Goal: Task Accomplishment & Management: Use online tool/utility

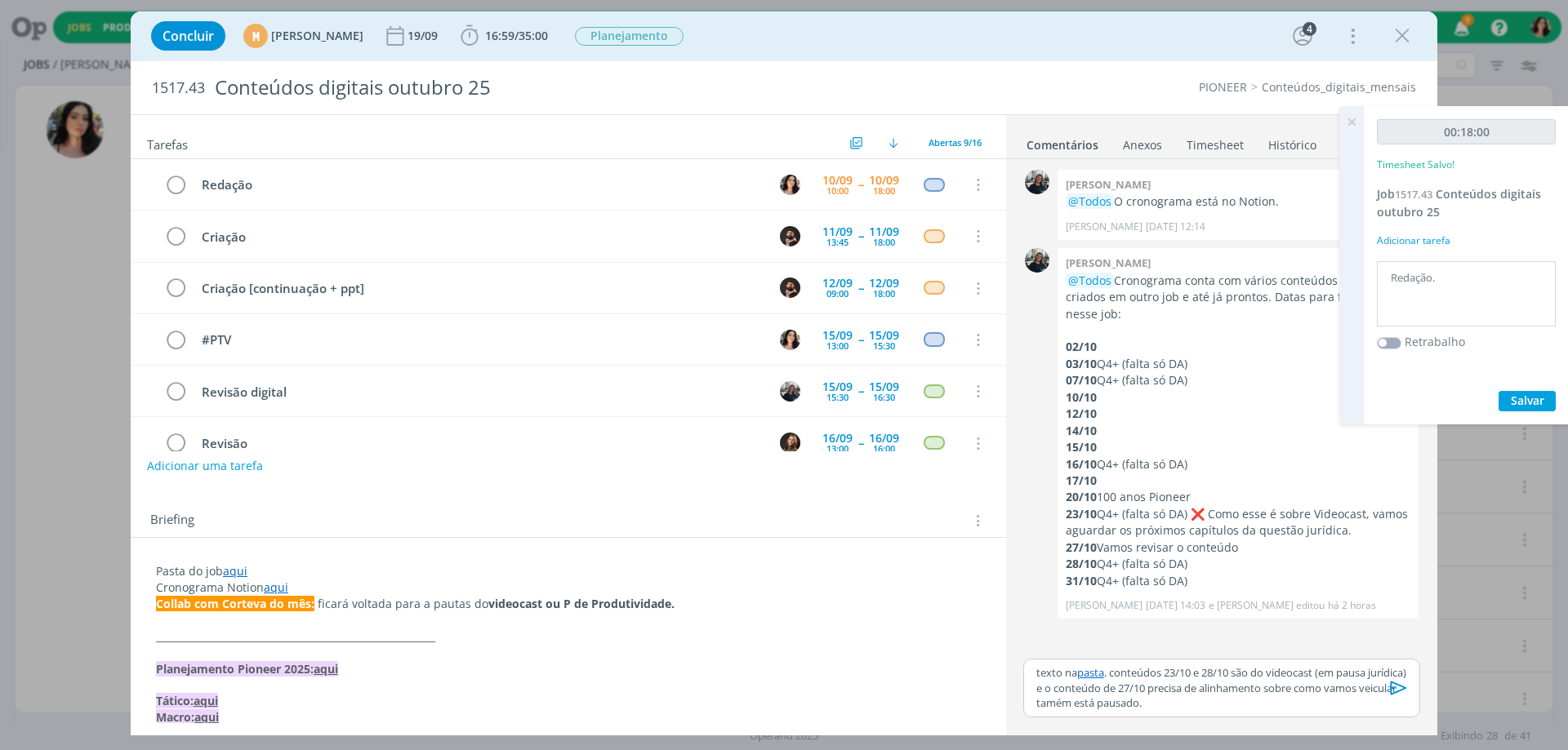
scroll to position [23, 0]
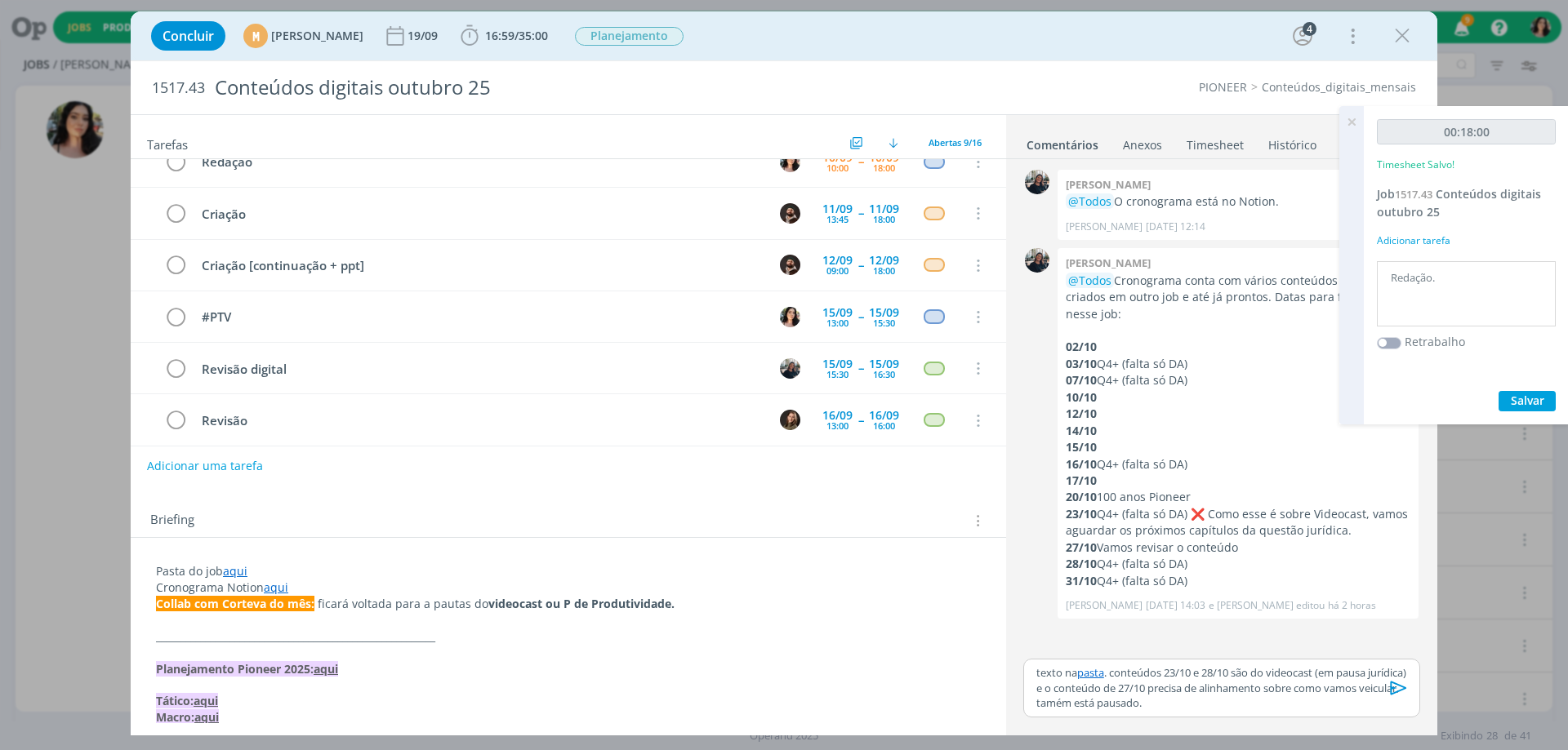
click at [1100, 702] on p "texto na pasta . conteúdos 23/10 e 28/10 são do videocast (em pausa jurídica) e…" at bounding box center [1221, 688] width 371 height 45
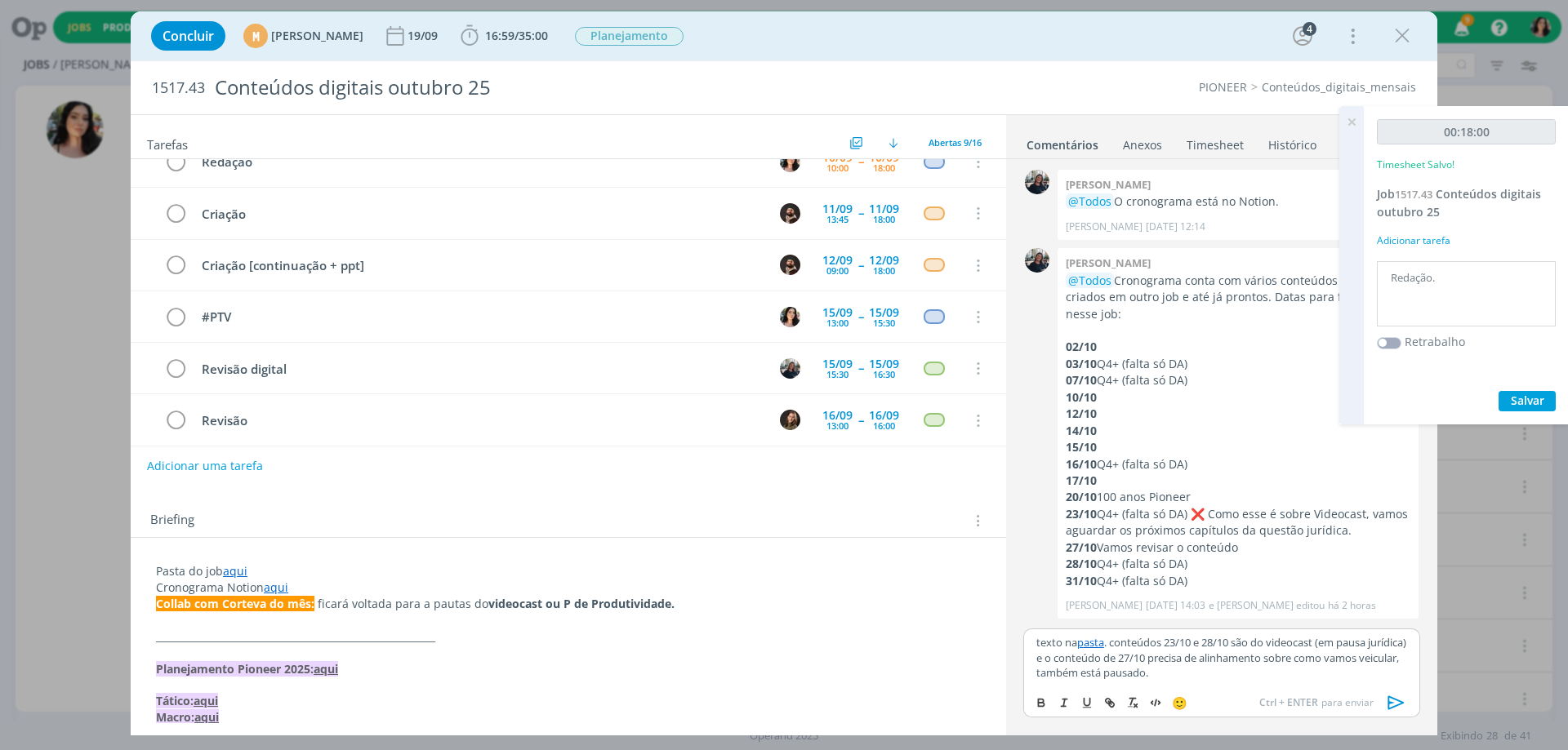
click at [1390, 694] on icon "dialog" at bounding box center [1396, 702] width 24 height 24
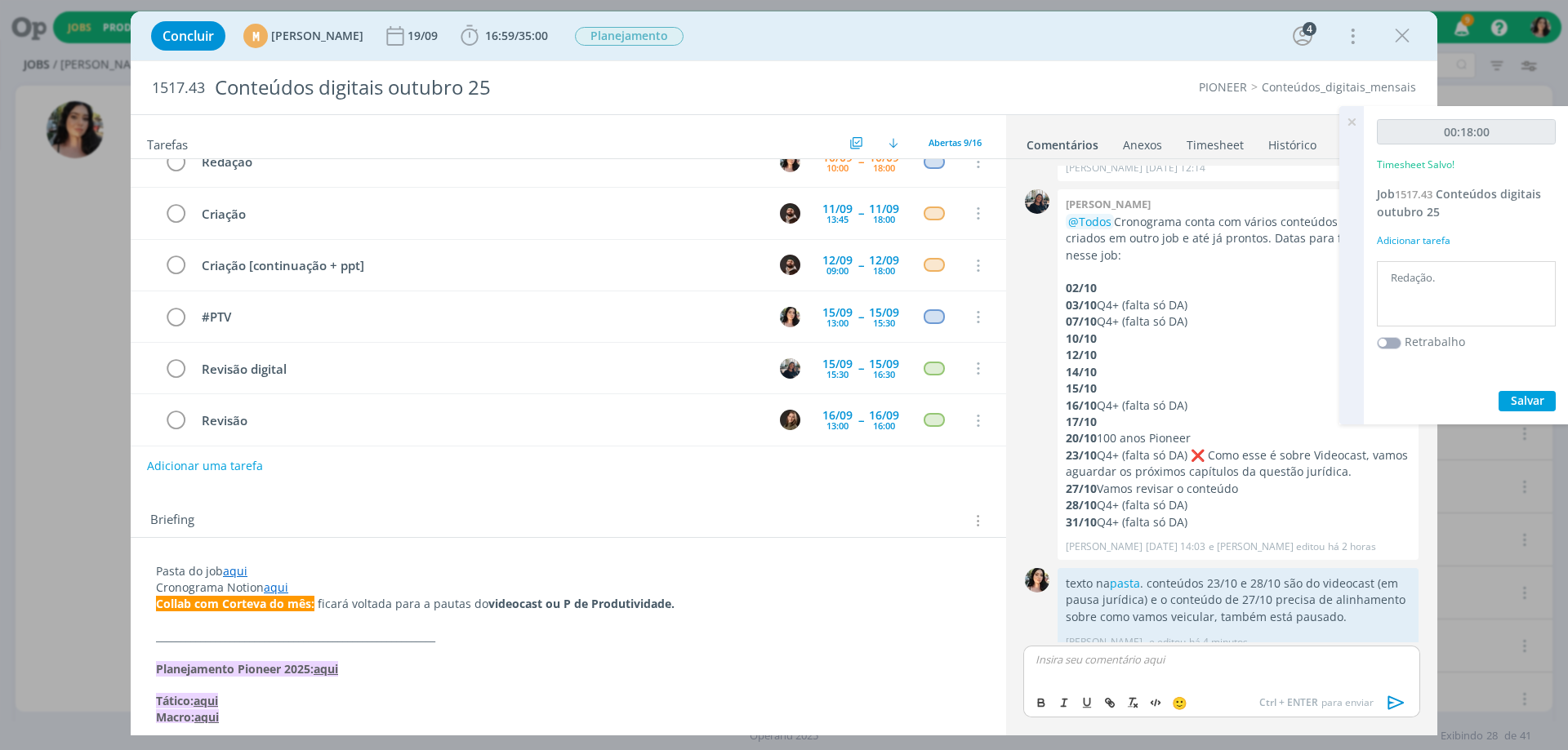
scroll to position [75, 0]
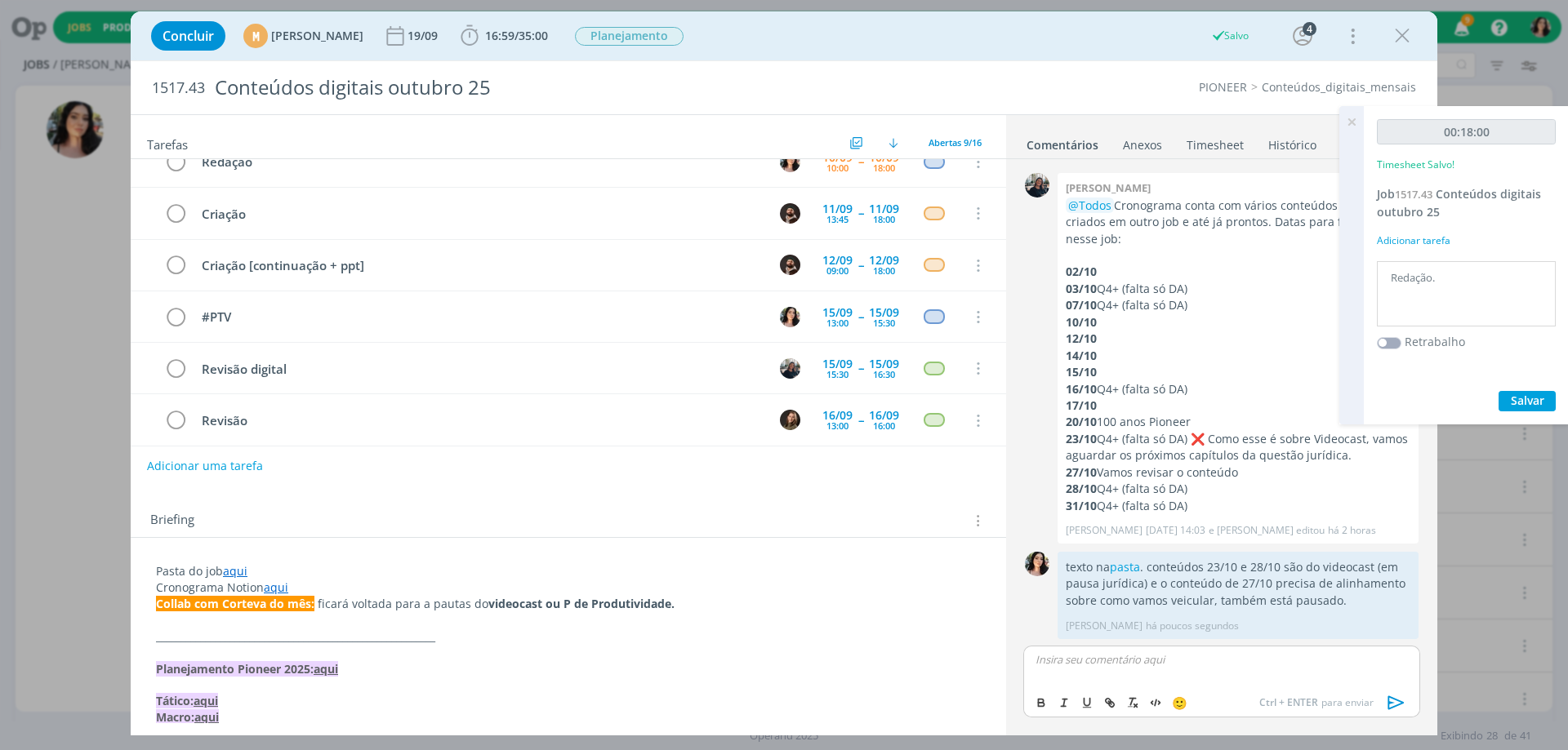
click at [1347, 116] on icon at bounding box center [1351, 122] width 29 height 32
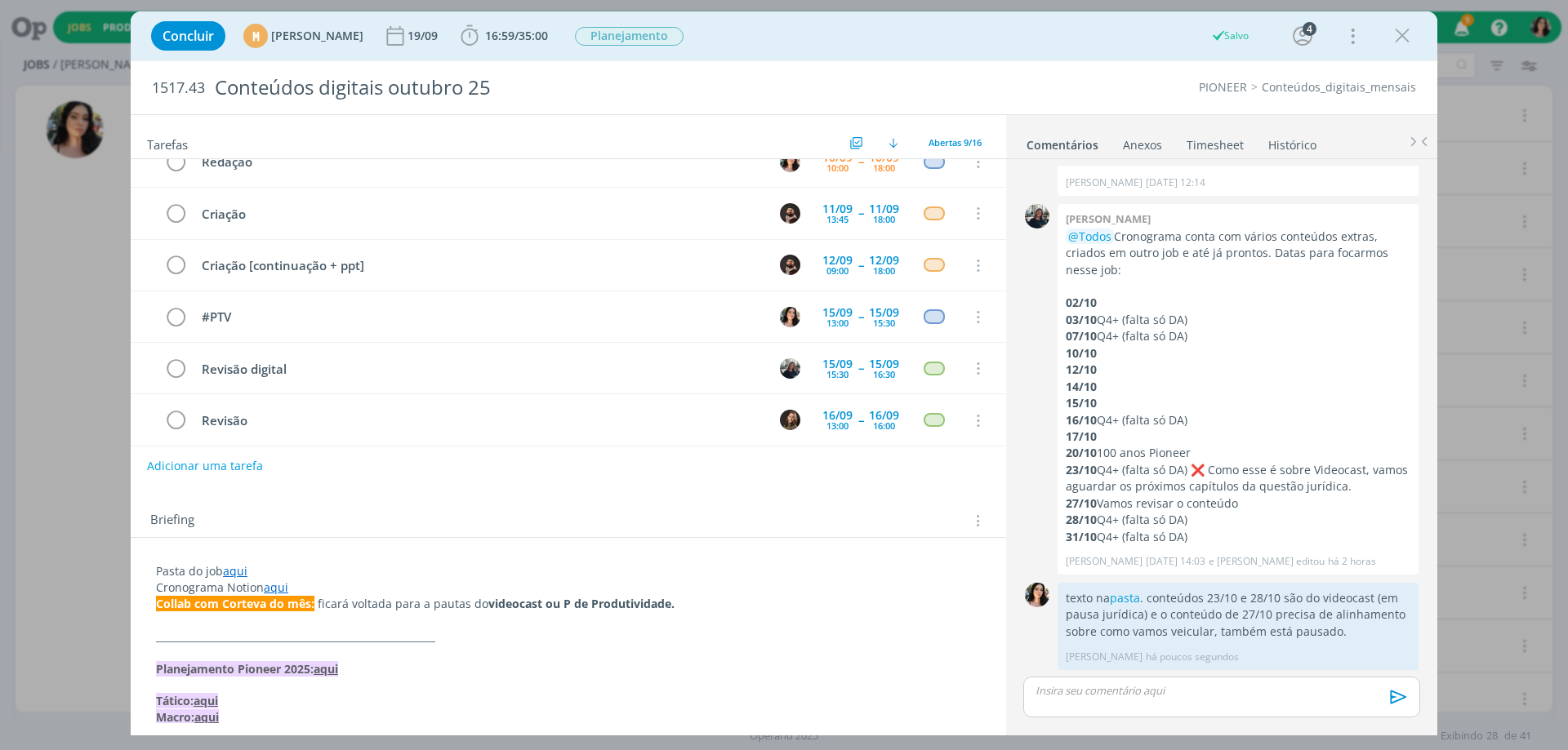
scroll to position [44, 0]
click at [1402, 44] on icon "dialog" at bounding box center [1402, 35] width 24 height 24
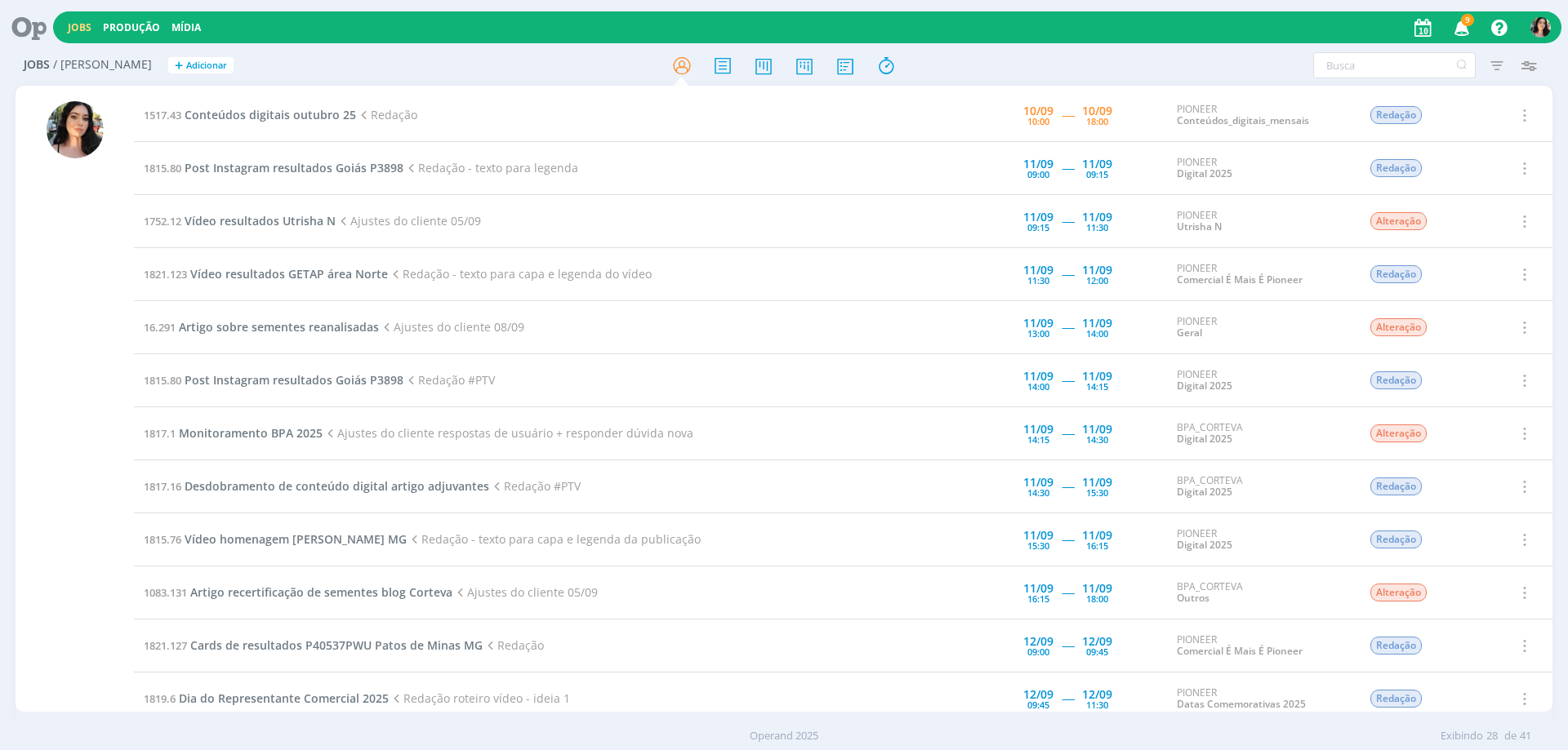
click at [33, 32] on icon at bounding box center [23, 28] width 34 height 32
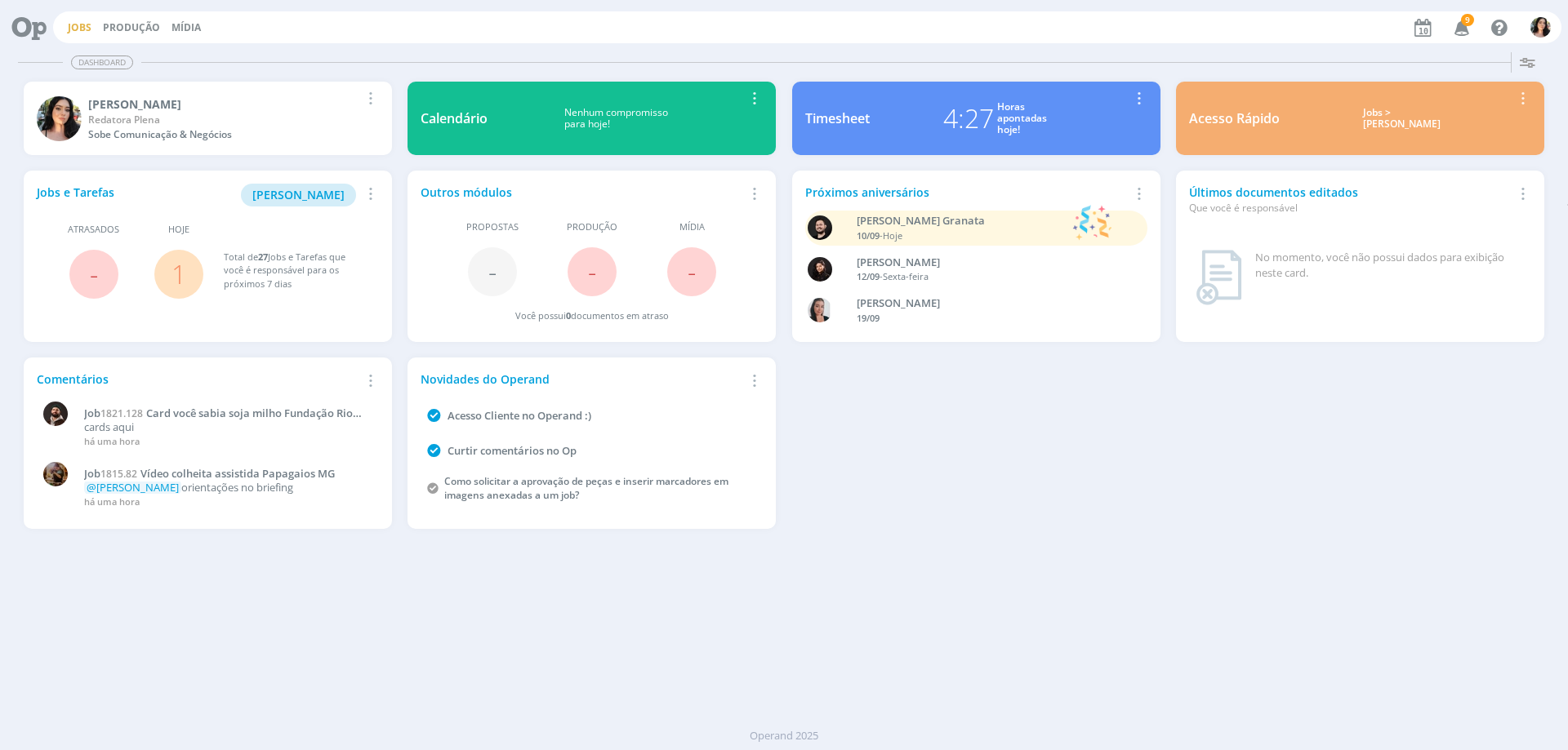
click at [72, 30] on link "Jobs" at bounding box center [80, 27] width 23 height 14
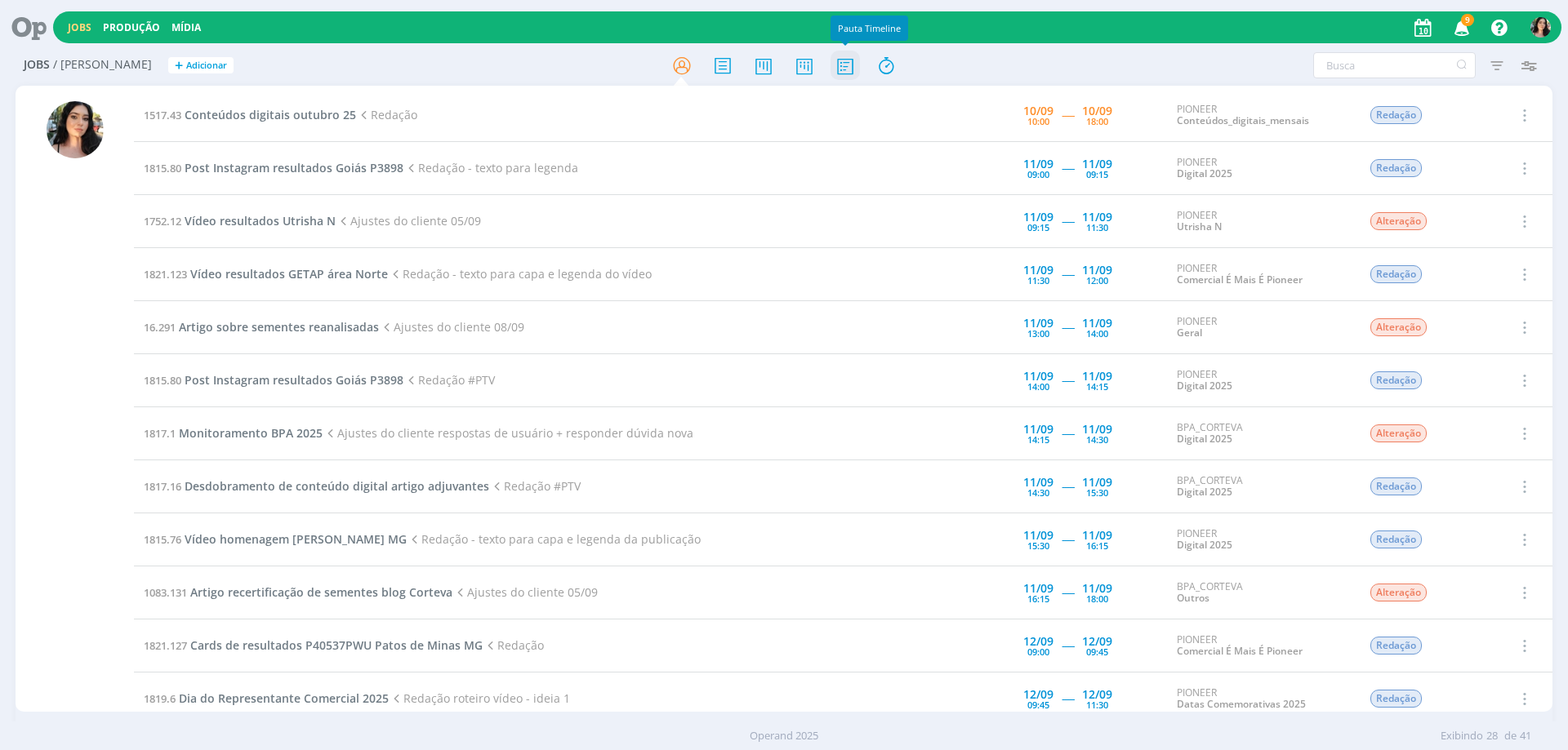
click at [841, 72] on icon at bounding box center [845, 65] width 29 height 32
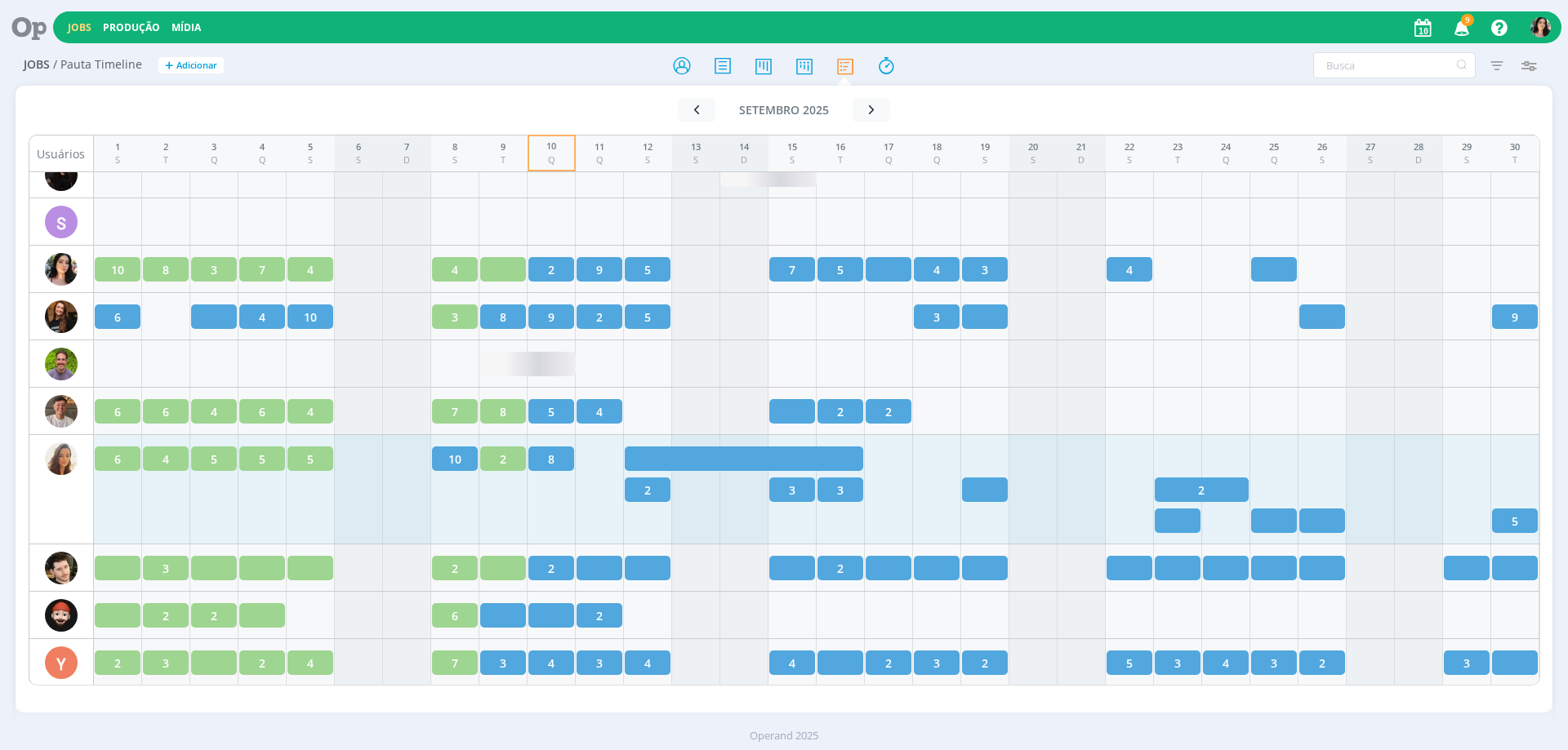
scroll to position [2465, 0]
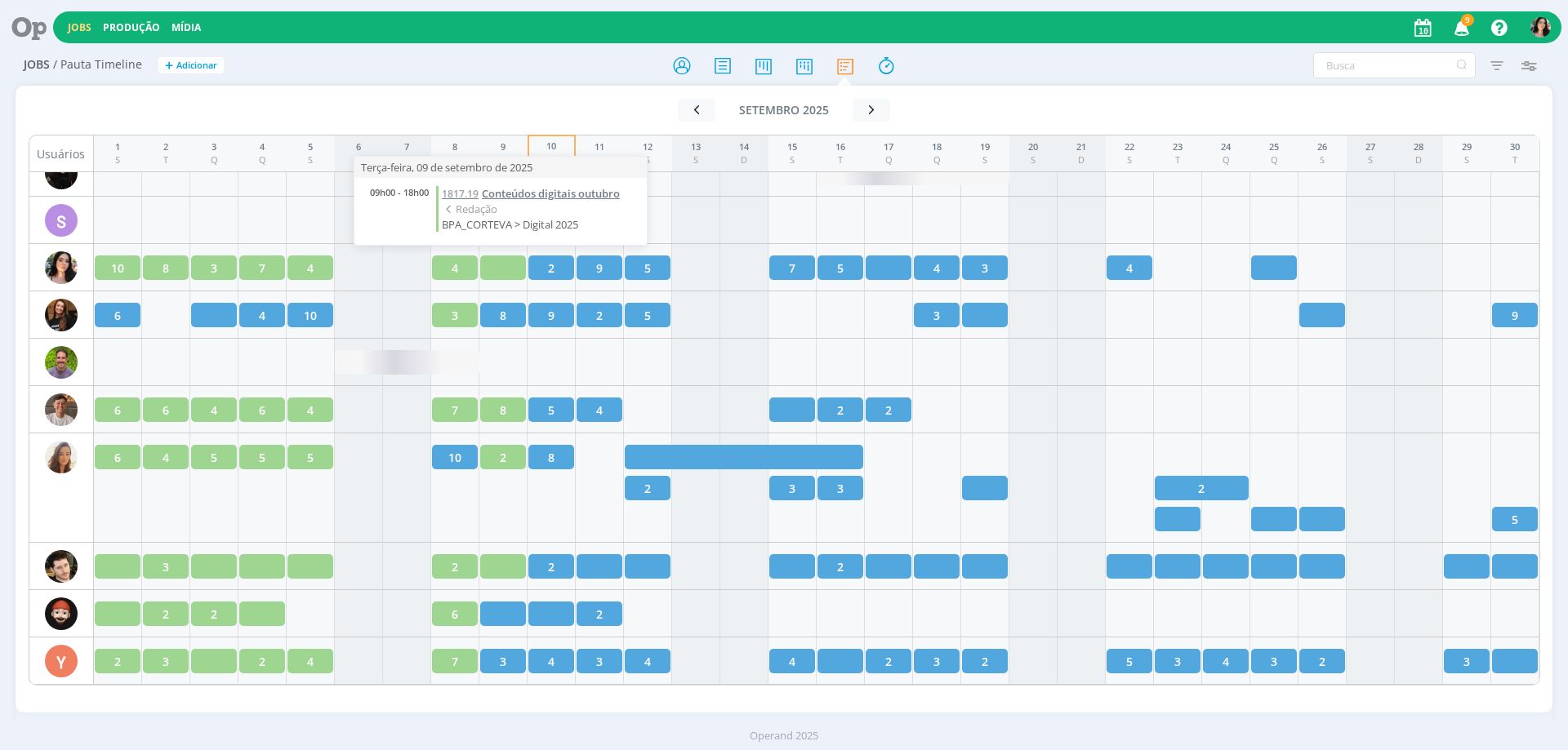
click at [537, 194] on span "Conteúdos digitais outubro" at bounding box center [550, 193] width 138 height 15
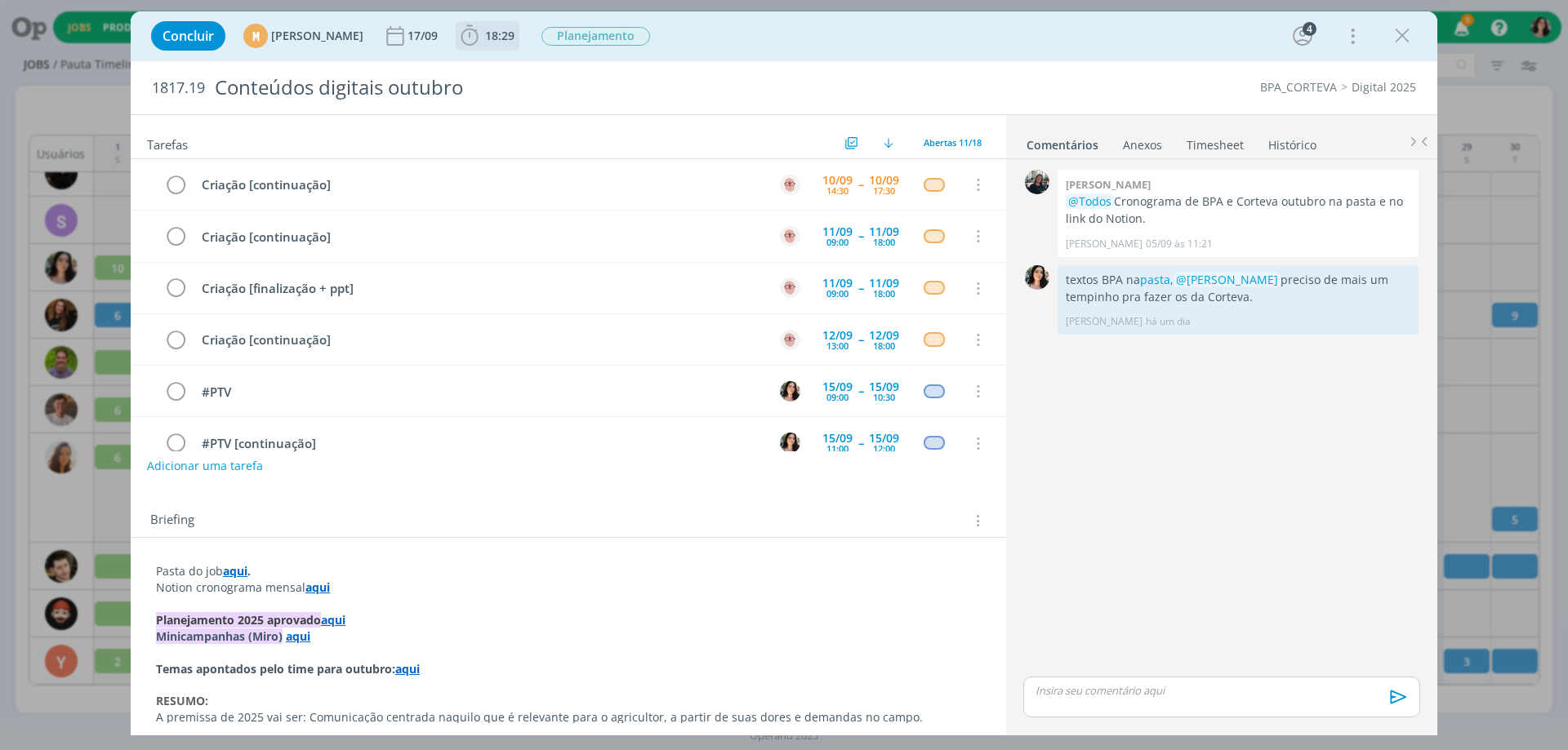
click at [482, 36] on icon "dialog" at bounding box center [469, 35] width 24 height 24
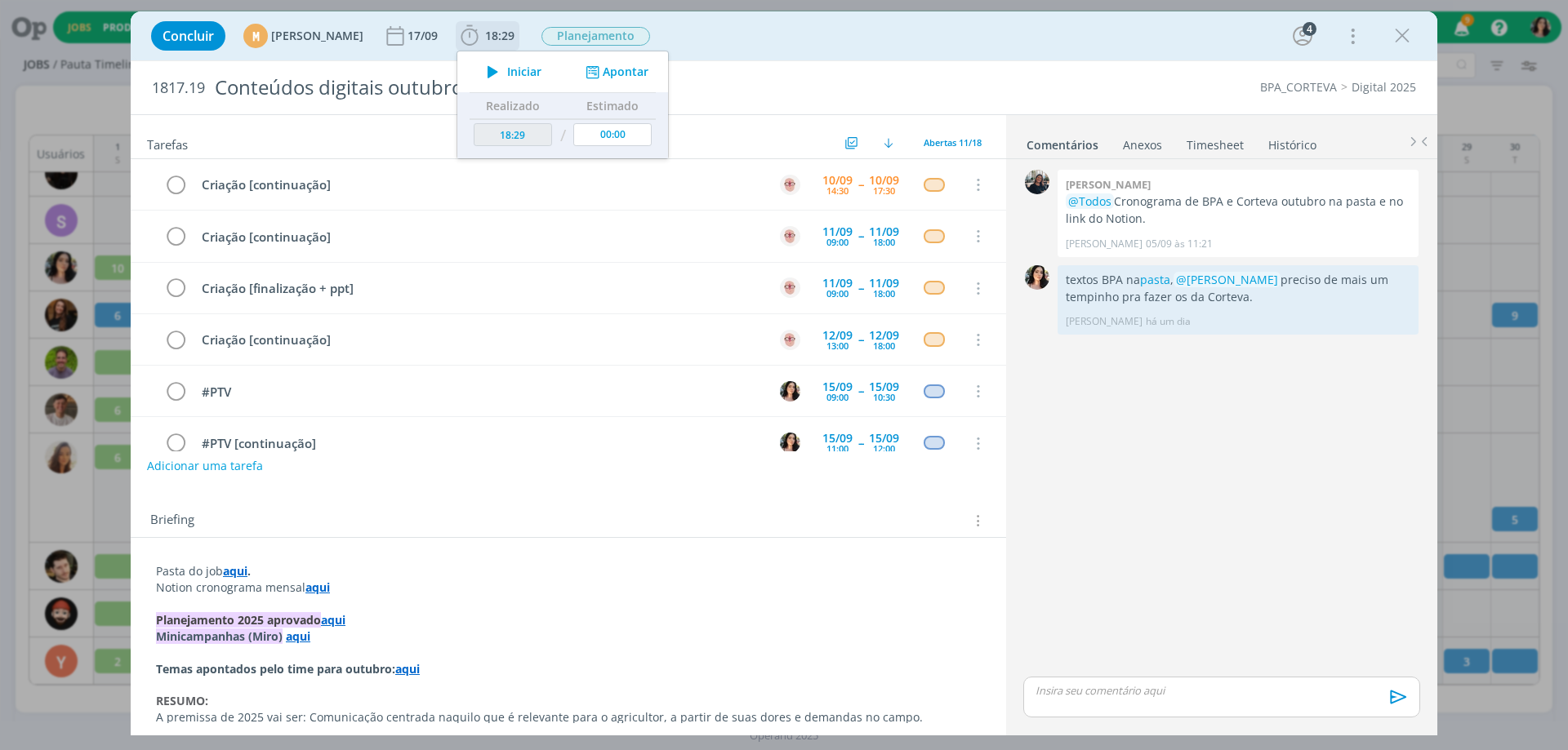
click at [507, 65] on icon "dialog" at bounding box center [493, 71] width 28 height 21
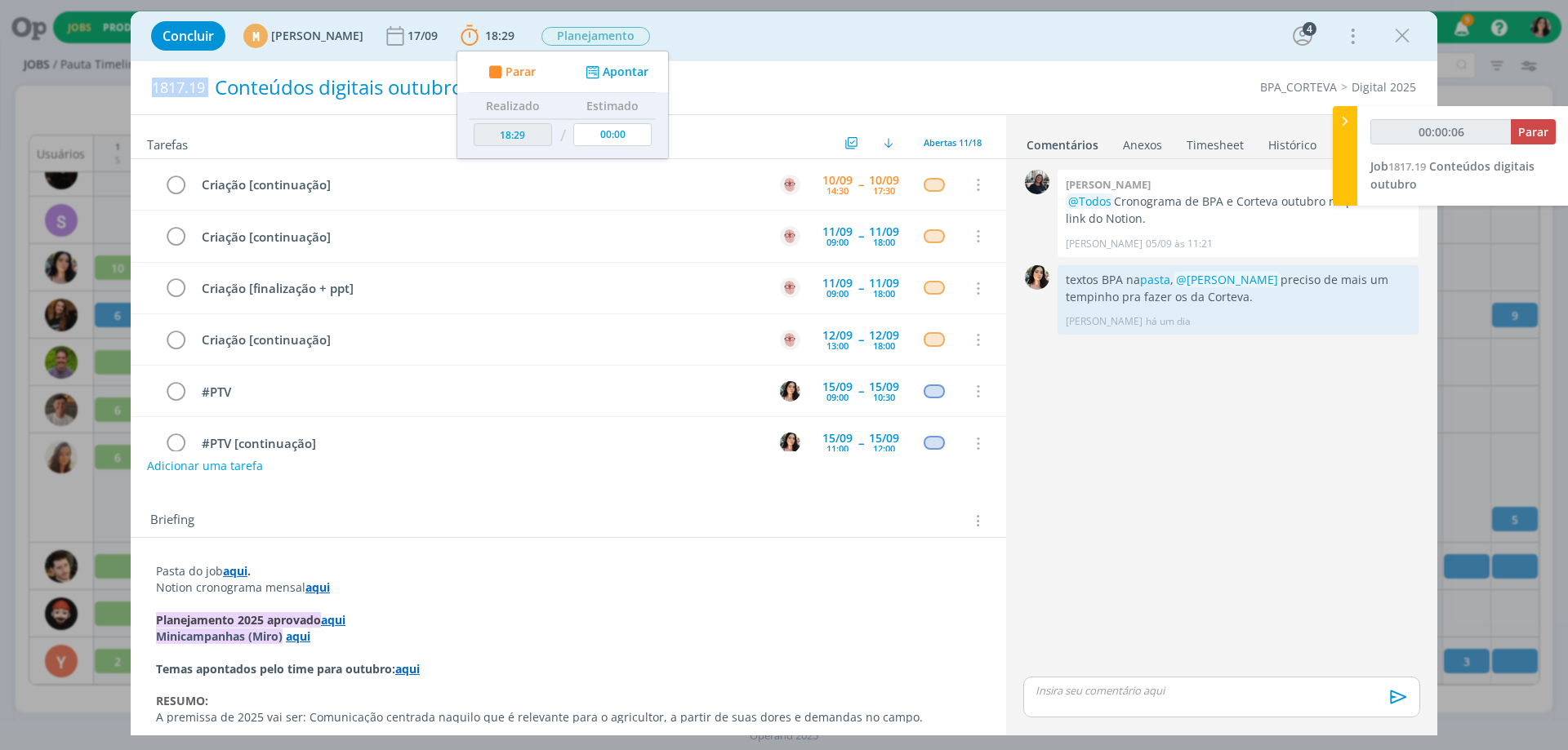
drag, startPoint x: 153, startPoint y: 90, endPoint x: 218, endPoint y: 80, distance: 65.8
click at [218, 80] on h2 "1817.19 Conteúdos digitais outubro" at bounding box center [517, 87] width 731 height 53
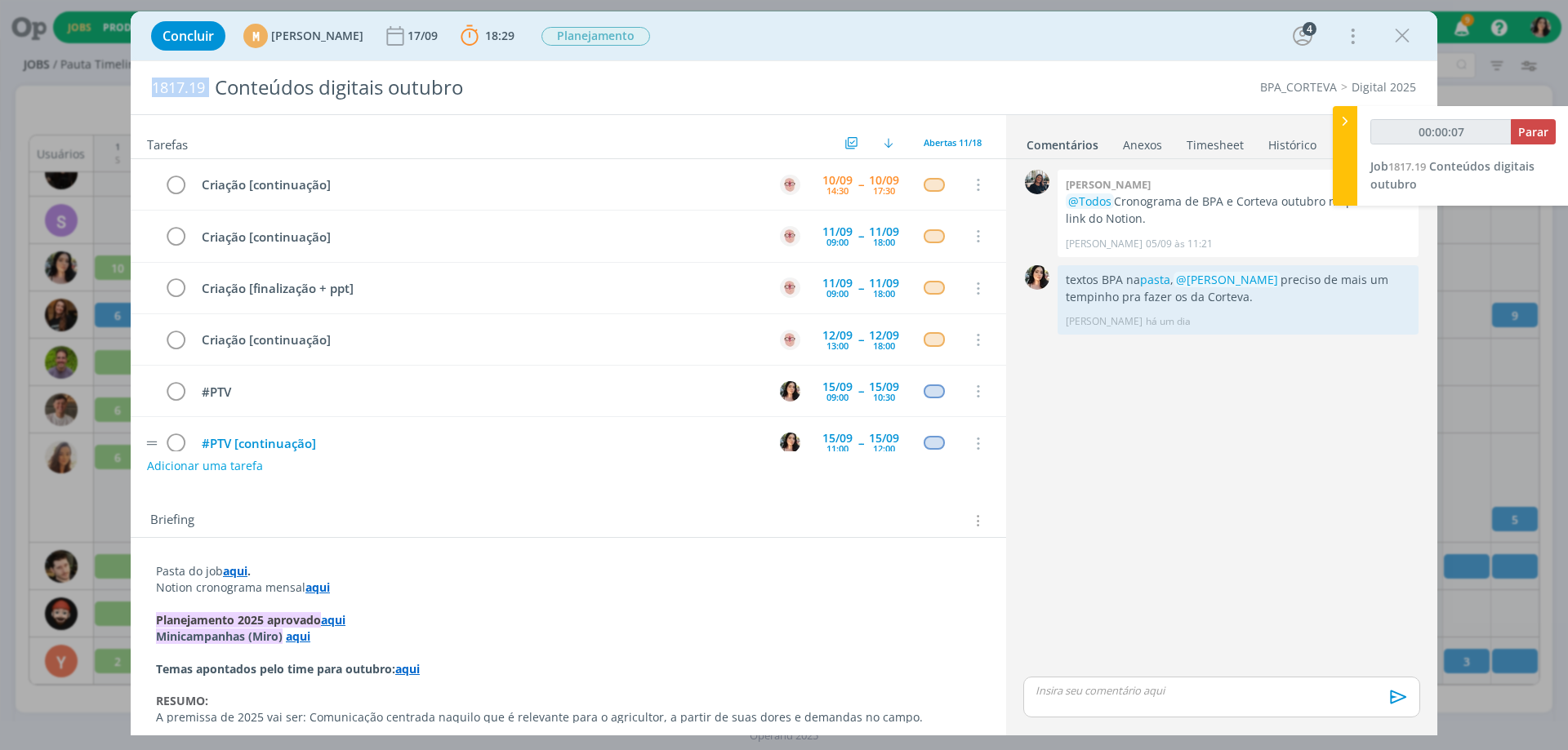
copy span "1817.19"
click at [322, 584] on strong "aqui" at bounding box center [317, 587] width 24 height 16
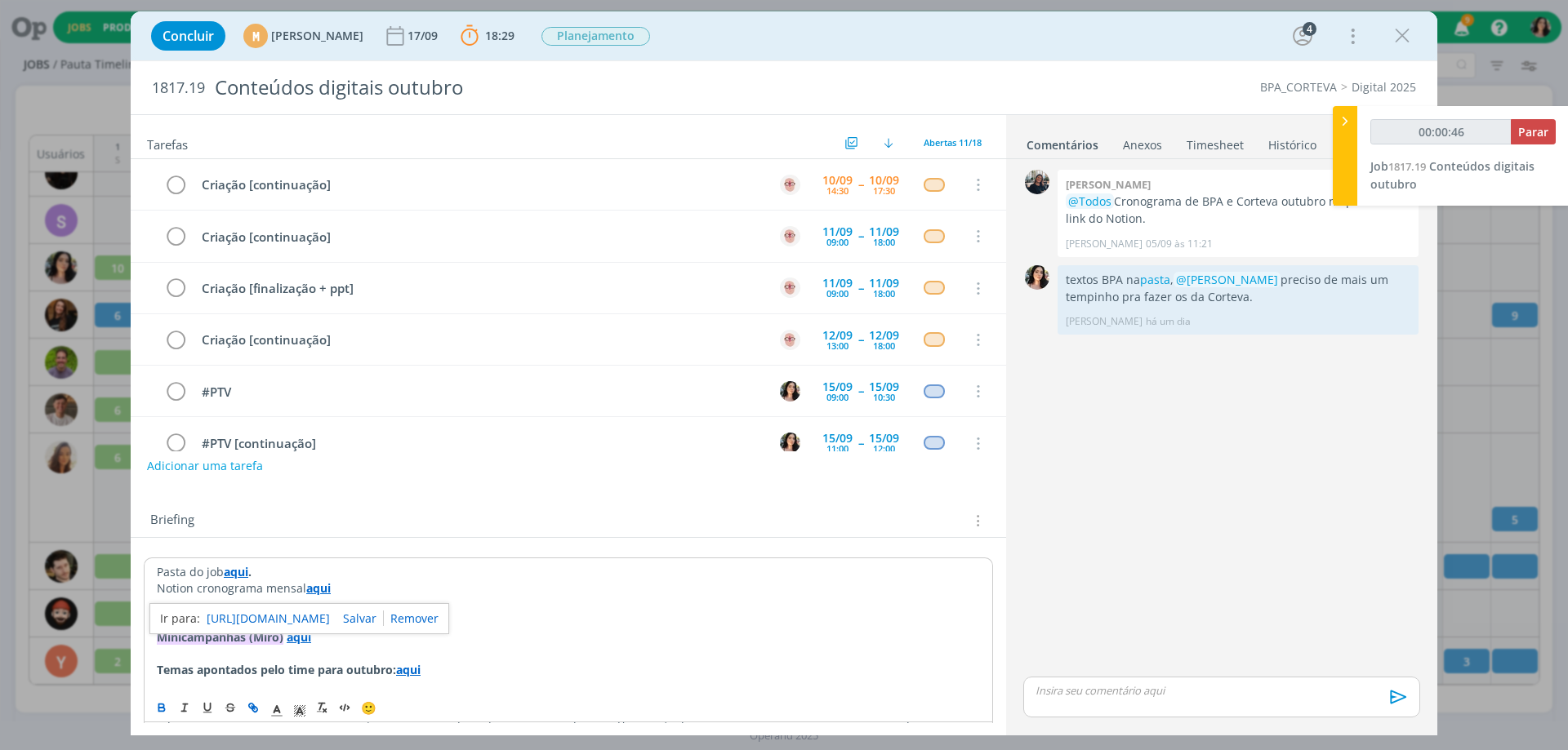
click at [330, 623] on link "[URL][DOMAIN_NAME]" at bounding box center [268, 618] width 123 height 21
type input "00:29:05"
